Goal: Task Accomplishment & Management: Complete application form

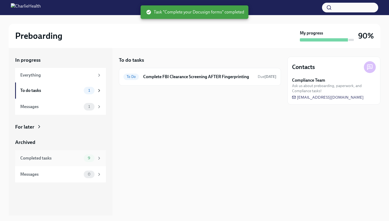
click at [46, 155] on div "Completed tasks 9" at bounding box center [60, 159] width 81 height 8
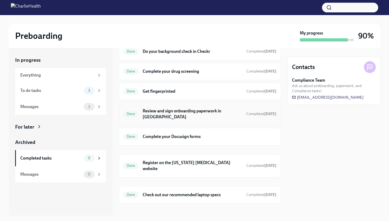
scroll to position [65, 0]
click at [173, 112] on h6 "Review and sign onboarding paperwork in [GEOGRAPHIC_DATA]" at bounding box center [192, 115] width 99 height 12
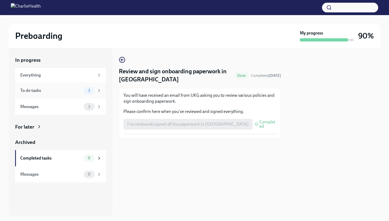
click at [65, 90] on div "To do tasks" at bounding box center [50, 91] width 61 height 6
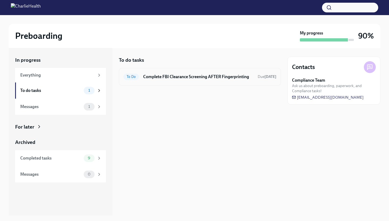
click at [228, 74] on h6 "Complete FBI Clearance Screening AFTER Fingerprinting" at bounding box center [198, 77] width 110 height 6
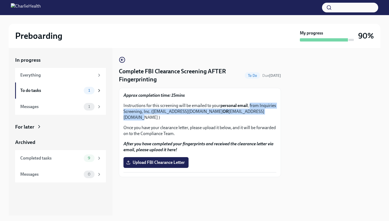
drag, startPoint x: 250, startPoint y: 106, endPoint x: 272, endPoint y: 113, distance: 22.6
click at [272, 113] on p "Instructions for this screening will be emailed to your personal email , from I…" at bounding box center [199, 112] width 153 height 18
copy p "from Inquiries Screening, Inc. ([EMAIL_ADDRESS][DOMAIN_NAME] OR [EMAIL_ADDRESS]…"
click at [68, 110] on div "Messages 1" at bounding box center [60, 107] width 81 height 8
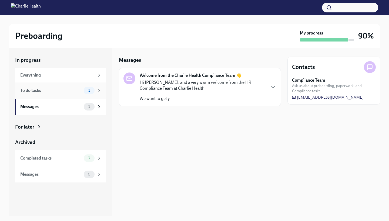
click at [56, 89] on div "To do tasks" at bounding box center [50, 91] width 61 height 6
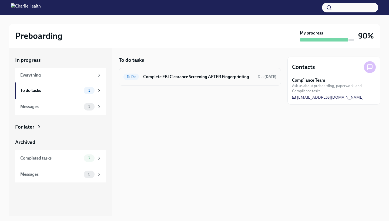
click at [195, 79] on h6 "Complete FBI Clearance Screening AFTER Fingerprinting" at bounding box center [198, 77] width 110 height 6
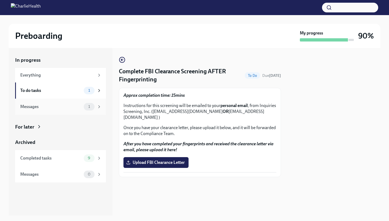
click at [58, 107] on div "Messages" at bounding box center [50, 107] width 61 height 6
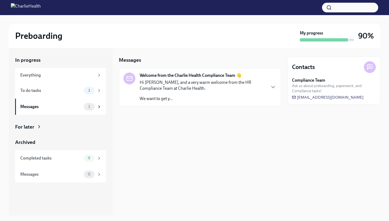
drag, startPoint x: 372, startPoint y: 96, endPoint x: 360, endPoint y: 89, distance: 14.6
click at [360, 89] on div "Compliance Team Ask us about preboarding, paperwork, and Compliance tasks! [EMA…" at bounding box center [334, 88] width 84 height 23
click at [336, 120] on div "Contacts Compliance Team Ask us about preboarding, paperwork, and Compliance ta…" at bounding box center [333, 132] width 93 height 168
click at [319, 96] on span "[EMAIL_ADDRESS][DOMAIN_NAME]" at bounding box center [328, 97] width 72 height 5
click at [304, 127] on div "Contacts Compliance Team Ask us about preboarding, paperwork, and Compliance ta…" at bounding box center [333, 132] width 93 height 168
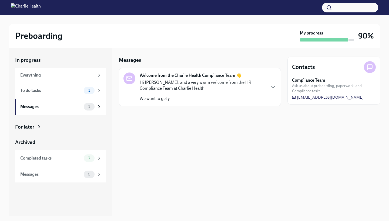
click at [212, 140] on div "Messages Welcome from the Charlie Health Compliance Team 👋 Hi [PERSON_NAME], an…" at bounding box center [200, 132] width 162 height 168
